Goal: Task Accomplishment & Management: Use online tool/utility

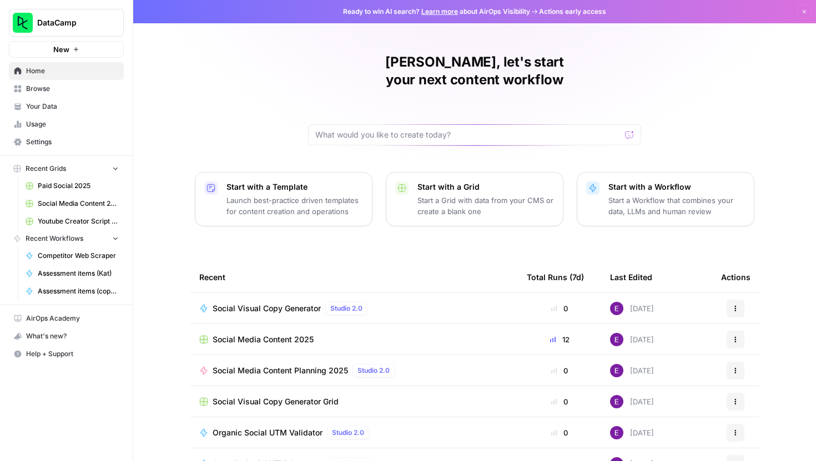
click at [282, 334] on span "Social Media Content 2025" at bounding box center [263, 339] width 101 height 11
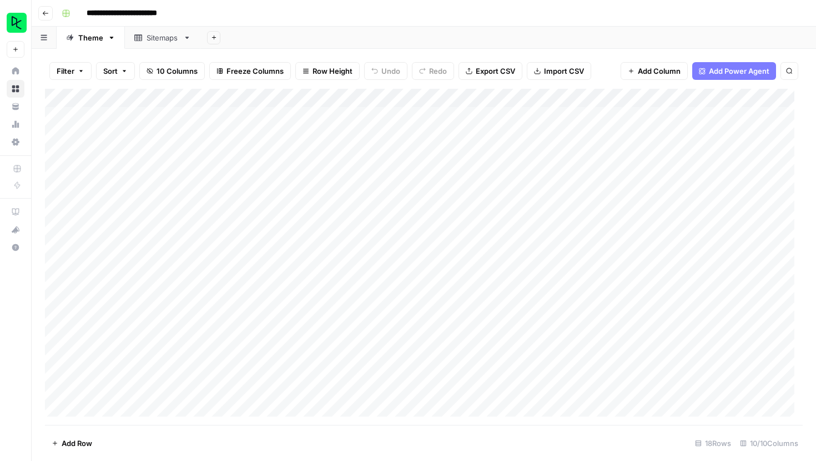
drag, startPoint x: 282, startPoint y: 319, endPoint x: 96, endPoint y: 172, distance: 237.1
click at [96, 172] on div "Add Column" at bounding box center [423, 257] width 757 height 336
click at [388, 433] on footer "Add Row 18 Rows 10/10 Columns" at bounding box center [423, 443] width 757 height 36
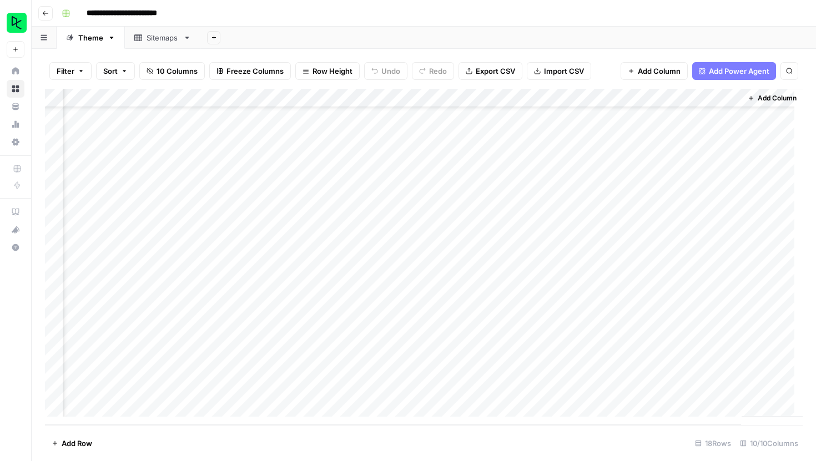
click at [600, 100] on div "Add Column" at bounding box center [423, 257] width 757 height 336
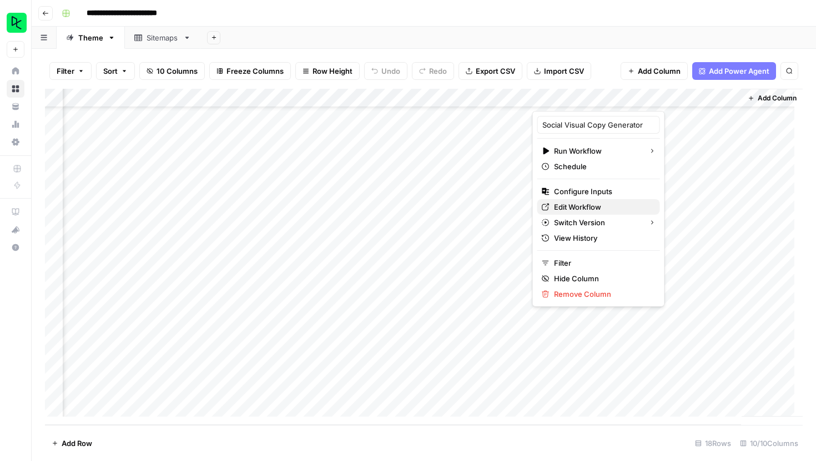
click at [571, 206] on span "Edit Workflow" at bounding box center [602, 206] width 97 height 11
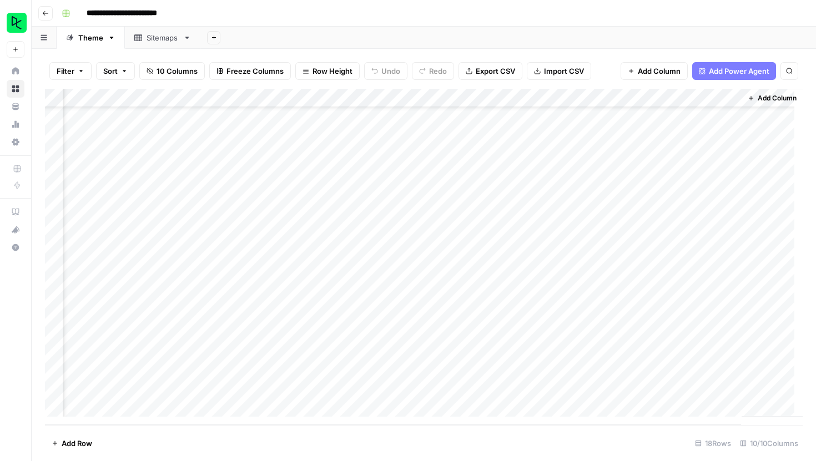
click at [701, 372] on div "Add Column" at bounding box center [423, 257] width 757 height 336
drag, startPoint x: 728, startPoint y: 382, endPoint x: 593, endPoint y: 370, distance: 135.4
click at [593, 370] on textarea "**********" at bounding box center [699, 376] width 222 height 27
click at [598, 434] on footer "Add Row 18 Rows 10/10 Columns" at bounding box center [423, 443] width 757 height 36
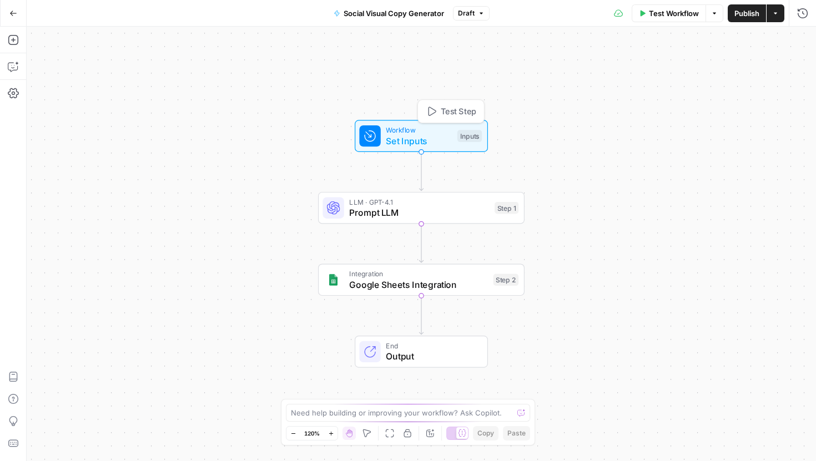
click at [443, 150] on div "Workflow Set Inputs Inputs Test Step" at bounding box center [421, 136] width 133 height 32
click at [442, 218] on span "Prompt LLM" at bounding box center [419, 212] width 140 height 13
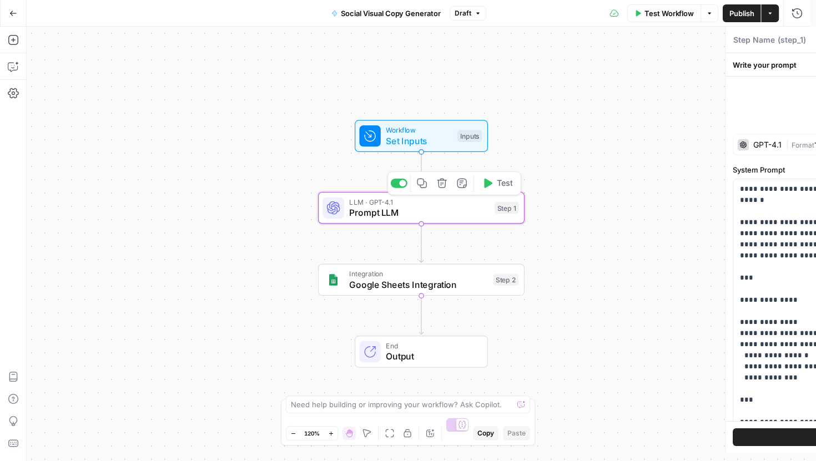
type textarea "Prompt LLM"
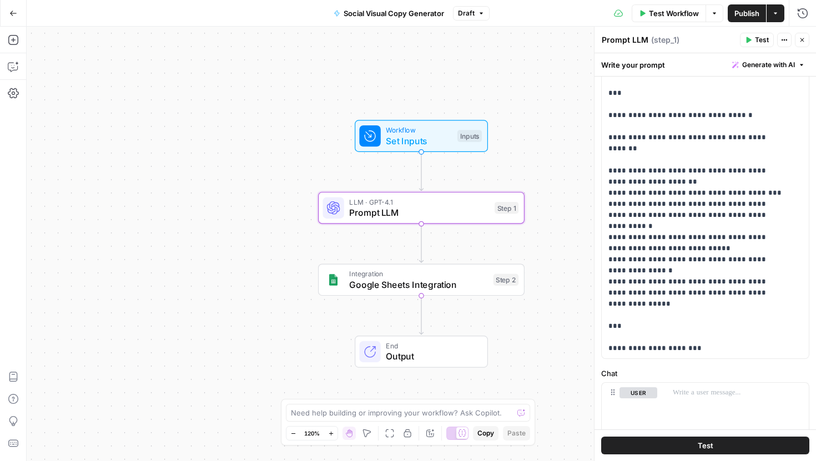
scroll to position [279, 0]
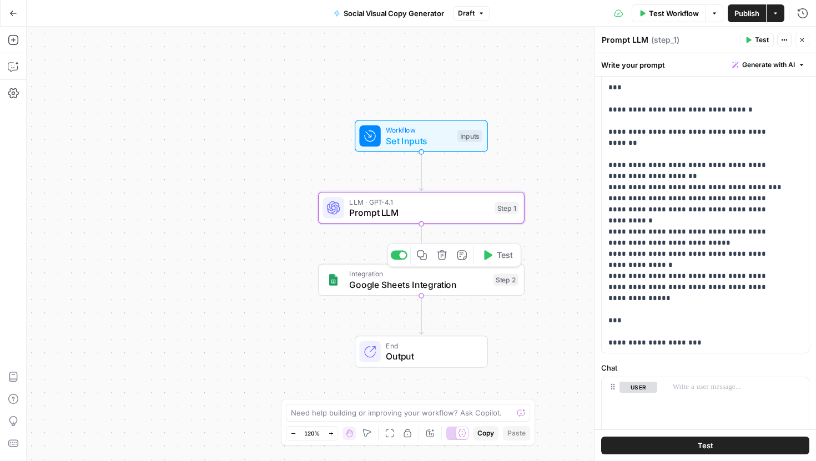
click at [451, 283] on span "Google Sheets Integration" at bounding box center [418, 284] width 139 height 13
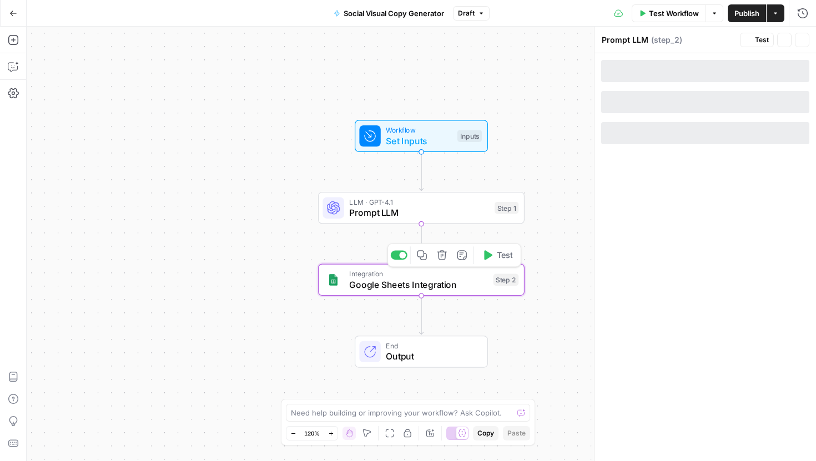
type textarea "Google Sheets Integration"
